Goal: Task Accomplishment & Management: Use online tool/utility

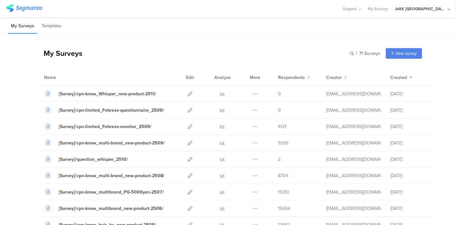
click at [332, 32] on div "My Surveys Templates" at bounding box center [228, 26] width 456 height 16
click at [308, 25] on div "My Surveys Templates" at bounding box center [228, 26] width 456 height 16
click at [311, 26] on div "My Surveys Templates" at bounding box center [228, 26] width 456 height 16
click at [188, 111] on icon at bounding box center [190, 110] width 5 height 5
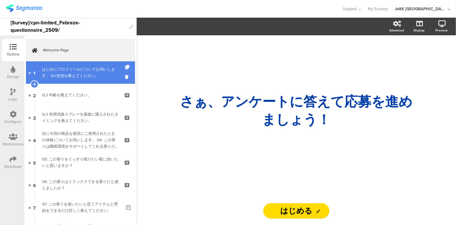
click at [79, 74] on div "はじめにプロフィールについてお伺いします。 Q.1 性別を教えてください。" at bounding box center [80, 72] width 77 height 13
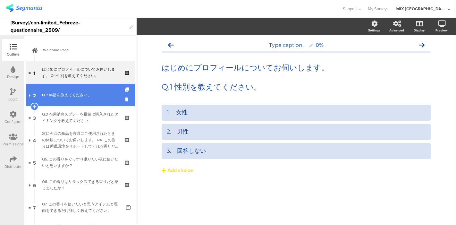
click at [75, 99] on link "2 Q.2 年齢を教えてください。" at bounding box center [80, 95] width 109 height 22
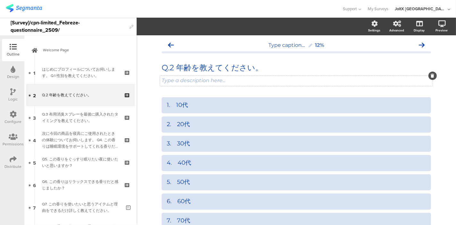
click at [430, 79] on div at bounding box center [432, 75] width 8 height 8
click at [431, 77] on icon at bounding box center [433, 76] width 4 height 4
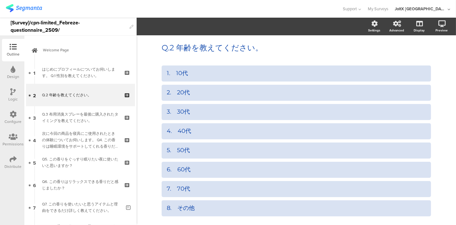
scroll to position [56, 0]
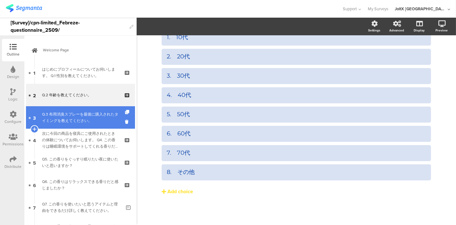
click at [65, 112] on div "Q.3 布用消臭スプレーを最後に購入されたタイミングを教えてください。" at bounding box center [80, 117] width 77 height 13
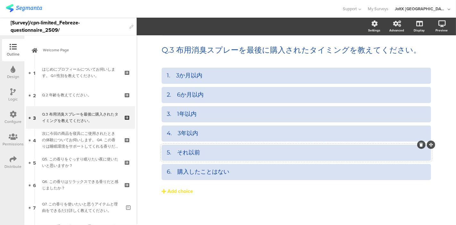
scroll to position [17, 0]
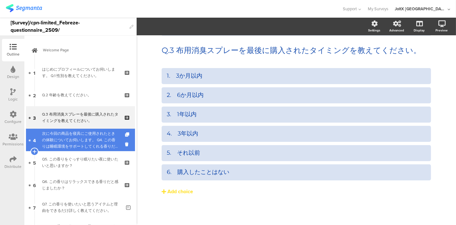
click at [102, 140] on div "次に今回の商品を寝具にご使用されたときの体験についてお伺いします。 Q4. この香りは睡眠環境をサポートしてくれる香りだと感じましたか？" at bounding box center [80, 139] width 77 height 19
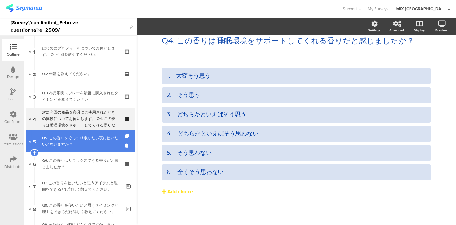
scroll to position [36, 0]
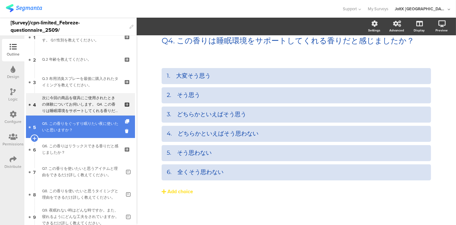
click at [66, 128] on div "Q5. この香りをぐっすり眠りたい夜に使いたいと思いますか？" at bounding box center [80, 126] width 77 height 13
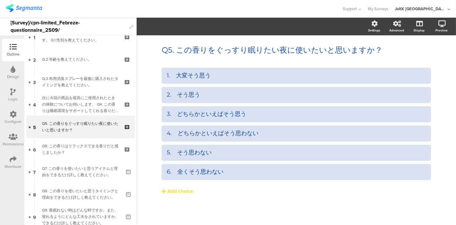
scroll to position [17, 0]
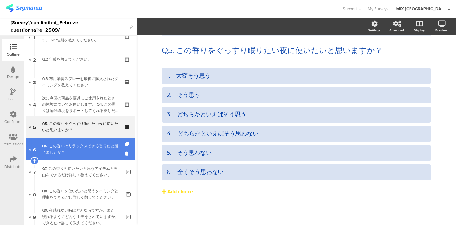
click at [78, 146] on div "Q6. この香りはリラックスできる香りだと感じましたか？" at bounding box center [80, 149] width 77 height 13
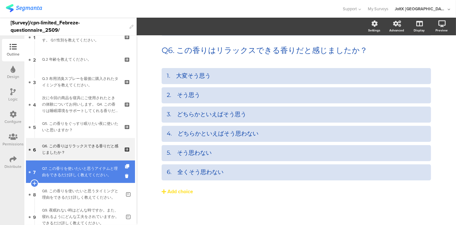
click at [73, 171] on div "Q7. この香りを使いたいと思うアイテムと理由をできるだけ詳しく教えてください。" at bounding box center [81, 171] width 79 height 13
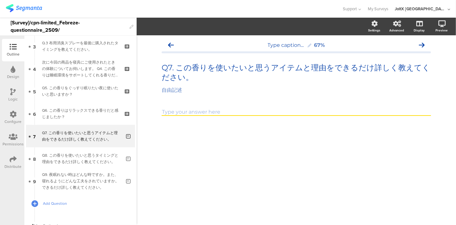
scroll to position [97, 0]
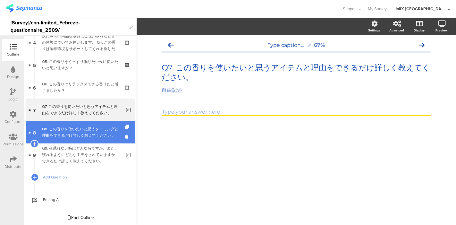
click at [75, 137] on div "Q8. この香りを使いたいと思うタイミングと理由をできるだけ詳しく教えてください。" at bounding box center [81, 132] width 79 height 13
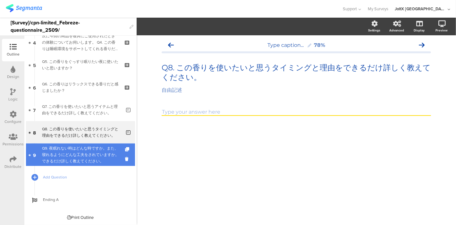
click at [98, 157] on div "Q9. 夜眠れない時はどんな時ですか。また、寝れるようにどんな工夫をされていますか。できるだけ詳しく教えてください。" at bounding box center [81, 154] width 79 height 19
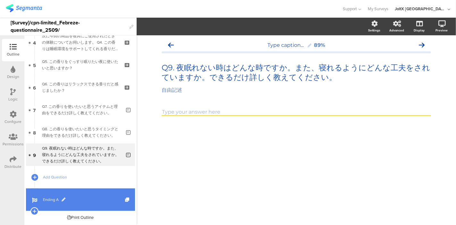
click at [51, 201] on span "Ending A" at bounding box center [84, 199] width 82 height 6
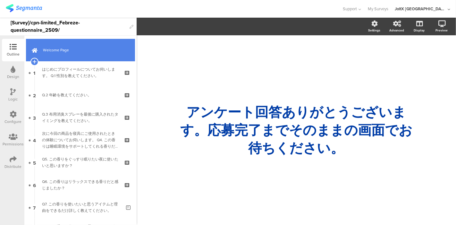
click at [54, 54] on link "Welcome Page" at bounding box center [80, 50] width 109 height 22
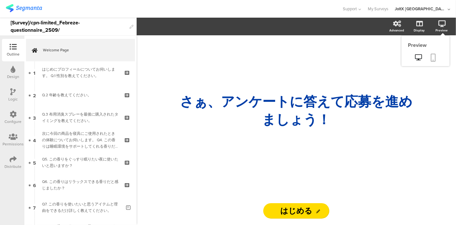
click at [431, 54] on icon at bounding box center [433, 58] width 5 height 8
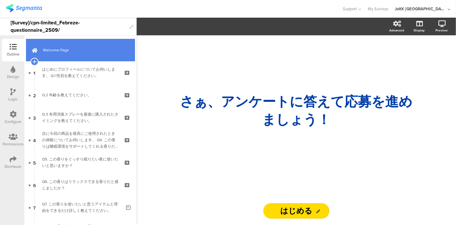
click at [62, 49] on span "Welcome Page" at bounding box center [84, 50] width 82 height 6
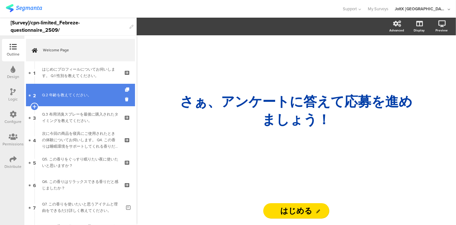
click at [64, 91] on link "2 Q.2 年齢を教えてください。" at bounding box center [80, 95] width 109 height 22
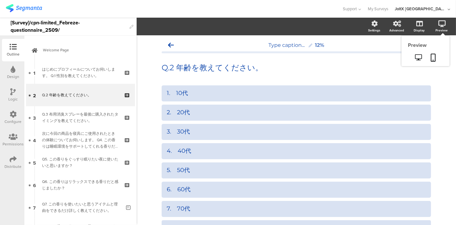
click at [440, 25] on icon at bounding box center [441, 24] width 7 height 6
click at [431, 55] on link at bounding box center [433, 58] width 14 height 12
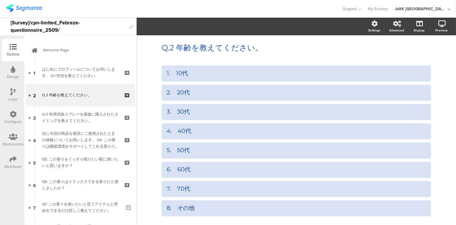
scroll to position [20, 0]
